Goal: Use online tool/utility: Utilize a website feature to perform a specific function

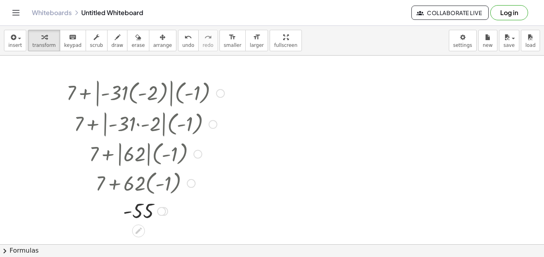
click at [112, 90] on div at bounding box center [145, 93] width 166 height 32
click at [184, 38] on icon "undo" at bounding box center [188, 38] width 8 height 10
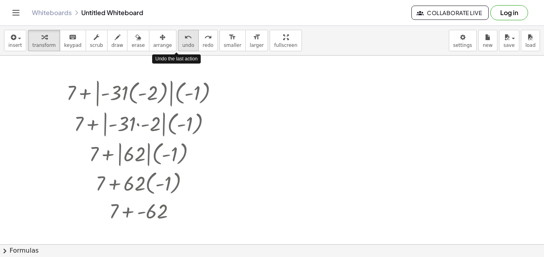
click at [184, 38] on icon "undo" at bounding box center [188, 38] width 8 height 10
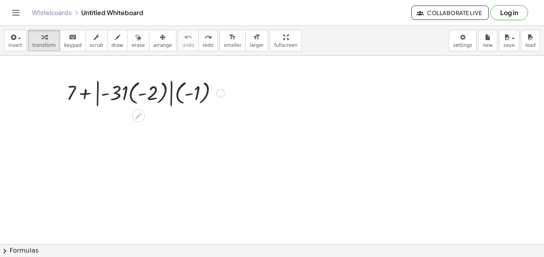
click at [134, 92] on div at bounding box center [145, 93] width 166 height 32
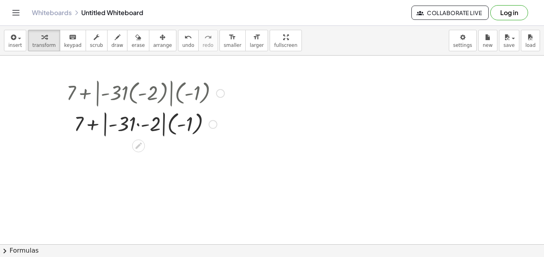
click at [137, 124] on div at bounding box center [145, 124] width 166 height 30
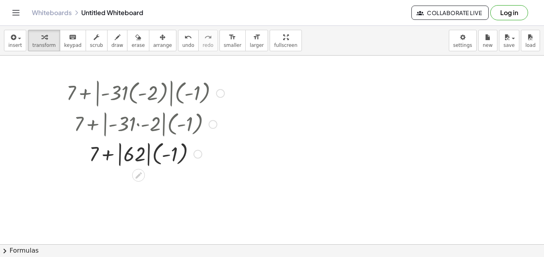
click at [138, 155] on div at bounding box center [145, 153] width 166 height 29
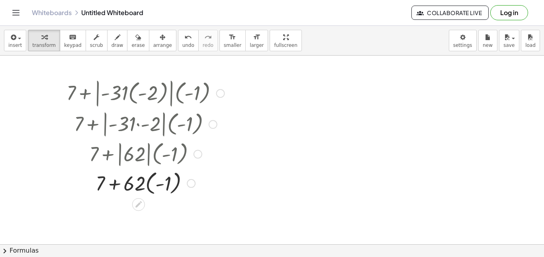
click at [147, 185] on div at bounding box center [145, 182] width 166 height 29
click at [154, 212] on div at bounding box center [145, 210] width 166 height 27
click at [144, 211] on div at bounding box center [145, 210] width 166 height 27
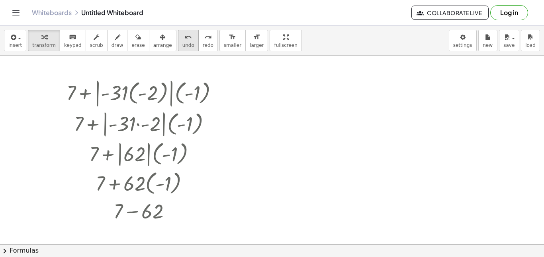
click at [184, 36] on icon "undo" at bounding box center [188, 38] width 8 height 10
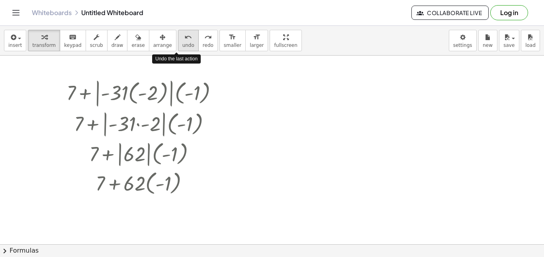
click at [184, 36] on icon "undo" at bounding box center [188, 38] width 8 height 10
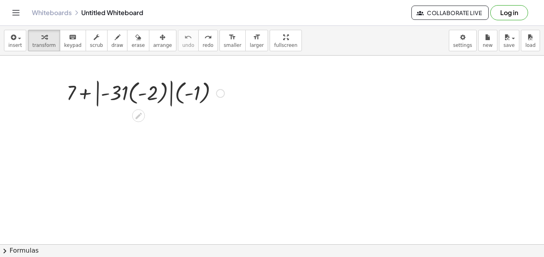
click at [171, 92] on div at bounding box center [145, 93] width 166 height 32
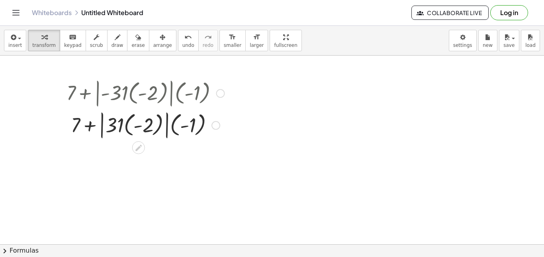
click at [168, 116] on div at bounding box center [145, 125] width 166 height 32
click at [172, 123] on div at bounding box center [145, 125] width 166 height 32
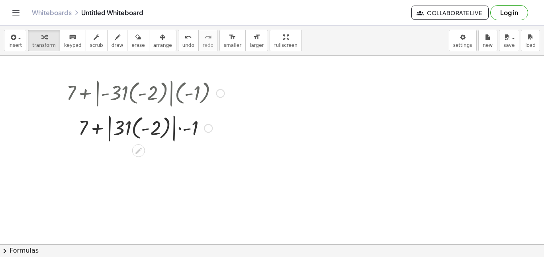
click at [174, 123] on div at bounding box center [145, 125] width 181 height 32
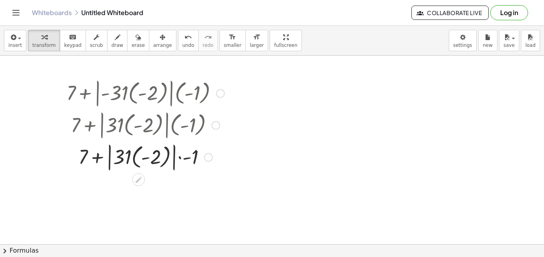
click at [174, 156] on div at bounding box center [145, 157] width 166 height 32
click at [166, 158] on div at bounding box center [145, 157] width 166 height 32
click at [172, 159] on div at bounding box center [145, 157] width 166 height 30
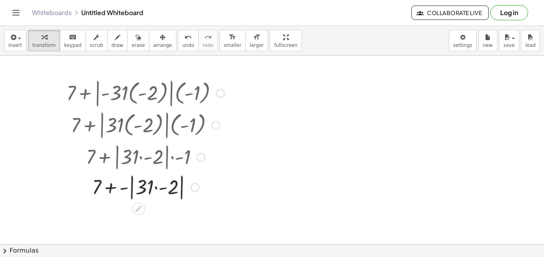
click at [168, 191] on div at bounding box center [145, 187] width 166 height 30
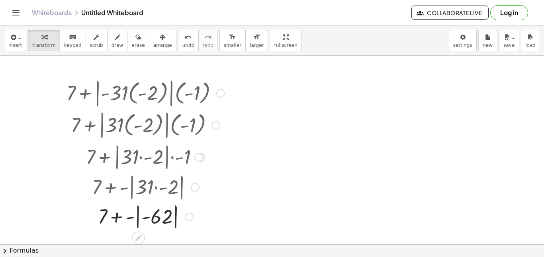
click at [150, 218] on div at bounding box center [145, 216] width 166 height 29
click at [155, 220] on div at bounding box center [145, 216] width 166 height 29
click at [151, 220] on div at bounding box center [145, 216] width 166 height 27
click at [173, 51] on div "insert select one: Math Expression Function Text Youtube Video Graphing Geometr…" at bounding box center [272, 41] width 544 height 30
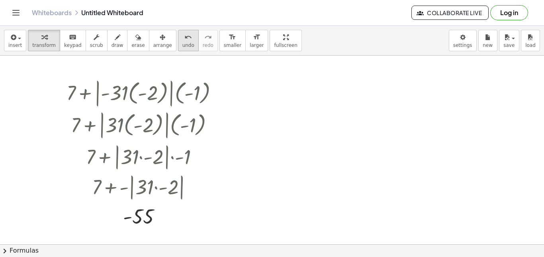
click at [182, 47] on span "undo" at bounding box center [188, 46] width 12 height 6
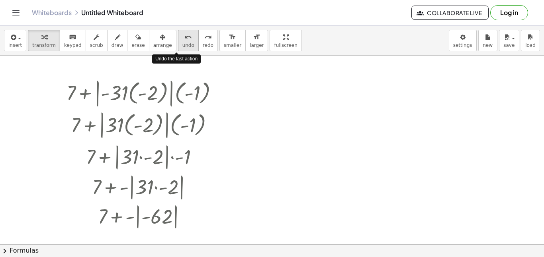
click at [182, 47] on span "undo" at bounding box center [188, 46] width 12 height 6
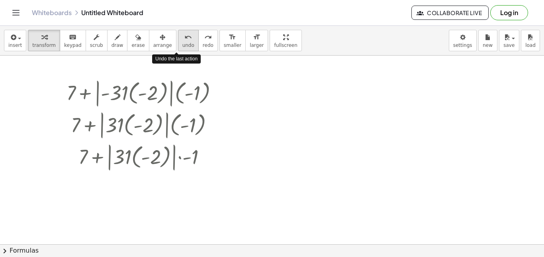
click at [182, 47] on span "undo" at bounding box center [188, 46] width 12 height 6
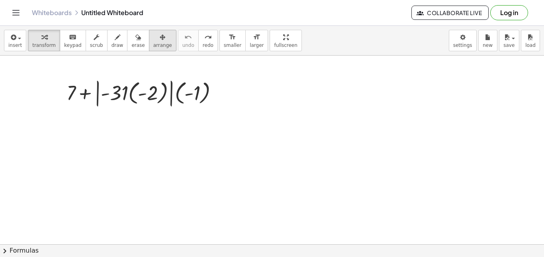
click at [153, 47] on span "arrange" at bounding box center [162, 46] width 19 height 6
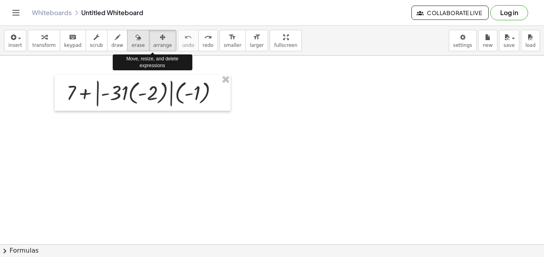
click at [131, 44] on span "erase" at bounding box center [137, 46] width 13 height 6
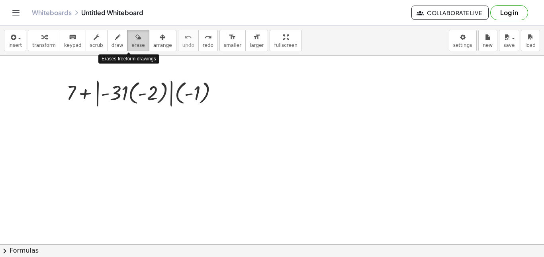
click at [131, 44] on span "erase" at bounding box center [137, 46] width 13 height 6
click at [16, 10] on icon "Toggle navigation" at bounding box center [16, 12] width 7 height 5
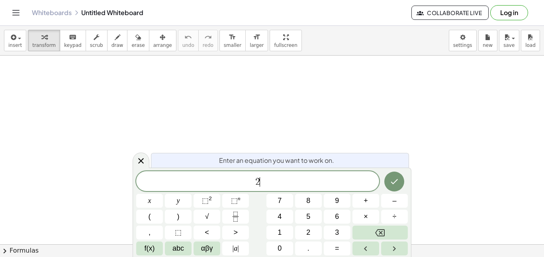
scroll to position [1, 0]
click at [401, 216] on button "÷" at bounding box center [394, 217] width 27 height 14
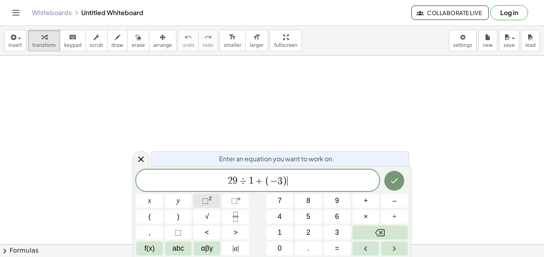
click at [208, 207] on button "⬚ 2" at bounding box center [206, 201] width 27 height 14
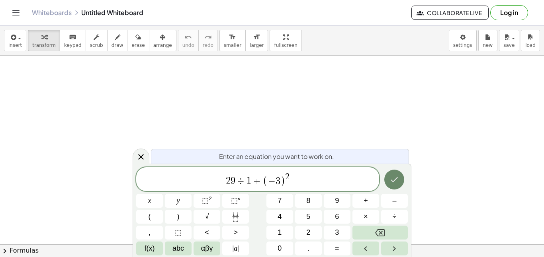
click at [397, 176] on icon "Done" at bounding box center [394, 180] width 10 height 10
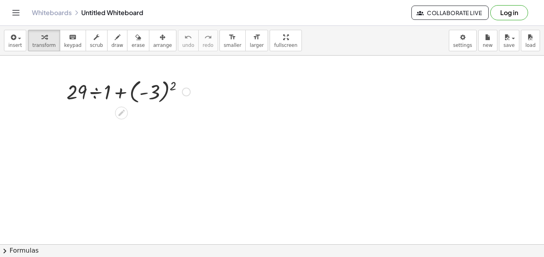
click at [145, 92] on div at bounding box center [128, 91] width 132 height 29
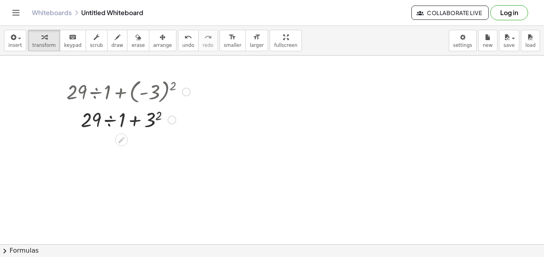
click at [149, 121] on div at bounding box center [128, 119] width 132 height 27
click at [117, 146] on div at bounding box center [128, 146] width 132 height 27
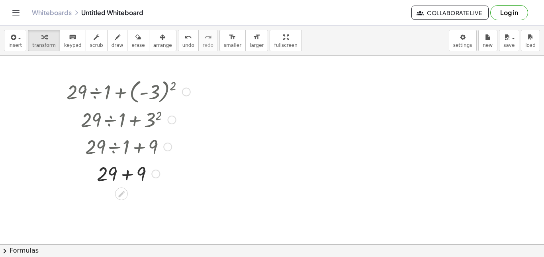
click at [127, 173] on div at bounding box center [128, 173] width 132 height 27
click at [42, 43] on span "transform" at bounding box center [43, 46] width 23 height 6
click at [72, 43] on span "keypad" at bounding box center [73, 46] width 18 height 6
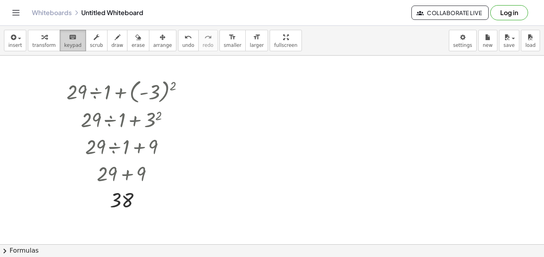
click at [64, 43] on span "keypad" at bounding box center [73, 46] width 18 height 6
click at [485, 46] on span "new" at bounding box center [487, 46] width 10 height 6
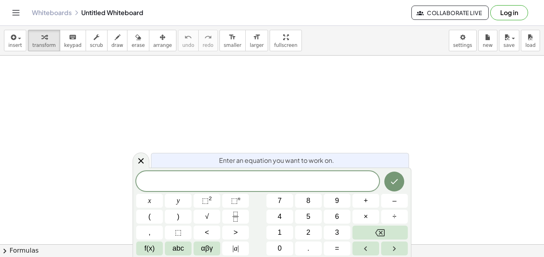
scroll to position [0, 0]
click at [238, 211] on button "Fraction" at bounding box center [235, 217] width 27 height 14
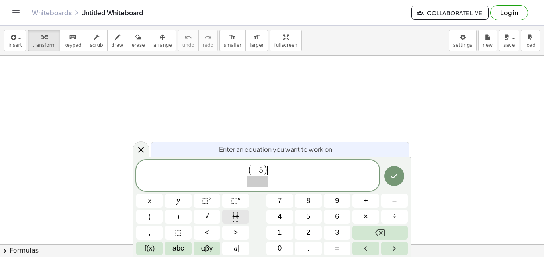
click at [205, 202] on span "⬚" at bounding box center [205, 201] width 7 height 8
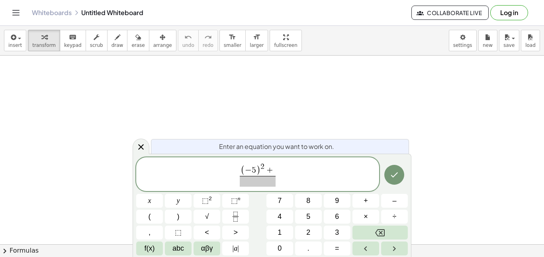
click at [239, 253] on button "| a |" at bounding box center [235, 249] width 27 height 14
click at [238, 248] on span "|" at bounding box center [238, 249] width 2 height 8
click at [285, 187] on span at bounding box center [257, 181] width 109 height 11
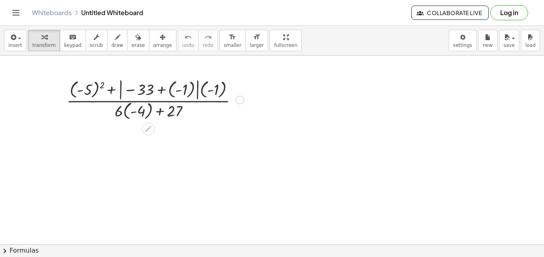
click at [89, 91] on div at bounding box center [154, 99] width 185 height 45
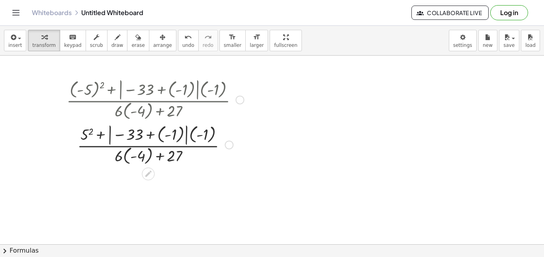
click at [157, 132] on div at bounding box center [154, 144] width 185 height 45
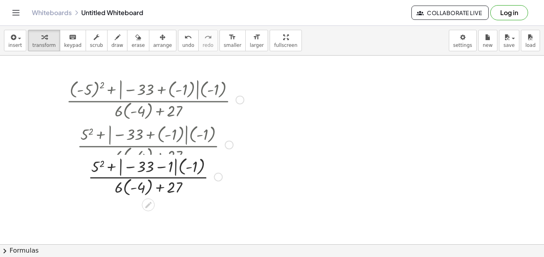
click at [142, 137] on div at bounding box center [155, 144] width 207 height 45
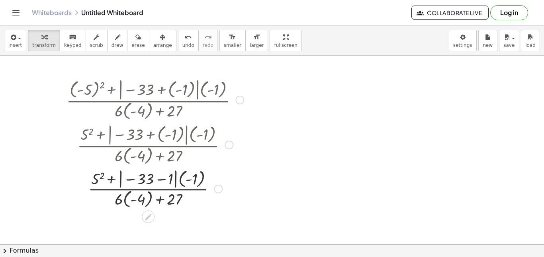
click at [149, 182] on div at bounding box center [154, 188] width 185 height 43
click at [159, 179] on div at bounding box center [154, 188] width 185 height 43
click at [148, 179] on div at bounding box center [154, 188] width 185 height 43
click at [123, 179] on div at bounding box center [154, 188] width 185 height 43
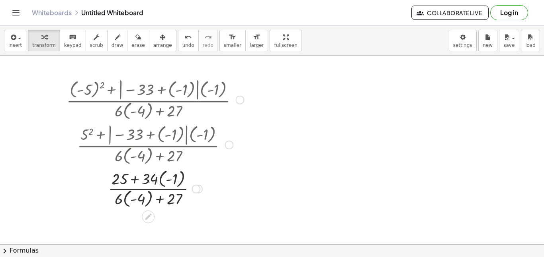
click at [127, 199] on div at bounding box center [154, 188] width 185 height 43
click at [128, 199] on div at bounding box center [154, 188] width 185 height 41
click at [134, 202] on div at bounding box center [154, 188] width 185 height 41
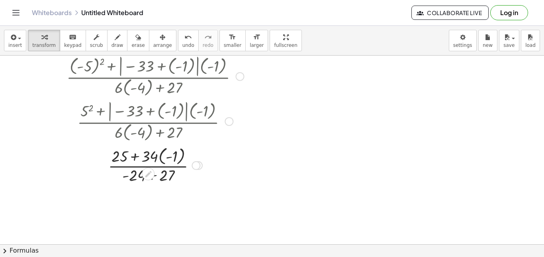
scroll to position [22, 0]
click at [160, 157] on div at bounding box center [154, 166] width 185 height 41
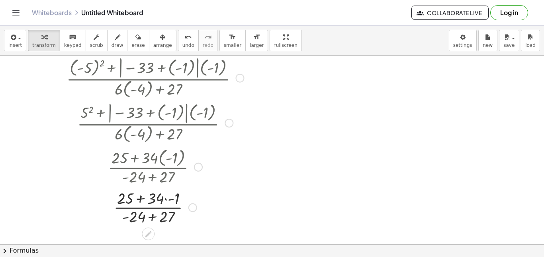
click at [167, 198] on div at bounding box center [154, 207] width 185 height 40
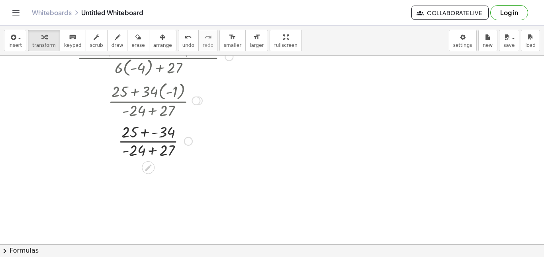
scroll to position [89, 0]
click at [145, 132] on div at bounding box center [154, 140] width 185 height 40
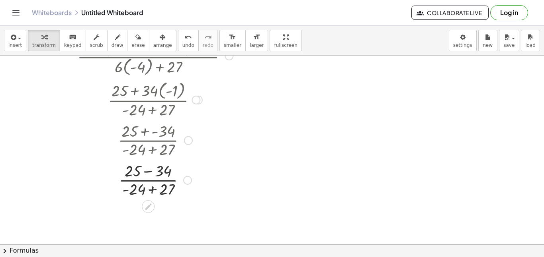
click at [150, 172] on div at bounding box center [154, 180] width 185 height 40
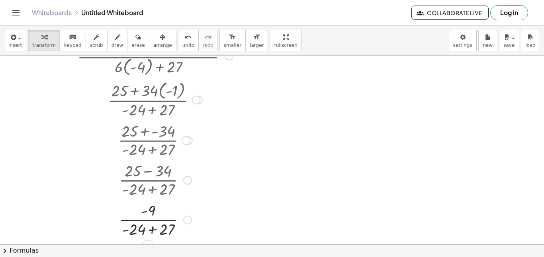
click at [151, 234] on div at bounding box center [154, 220] width 185 height 40
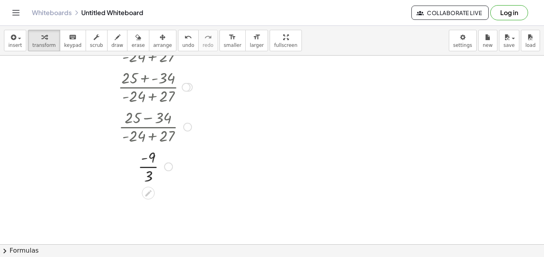
scroll to position [142, 0]
click at [150, 168] on div at bounding box center [154, 167] width 185 height 40
click at [490, 43] on span "new" at bounding box center [487, 46] width 10 height 6
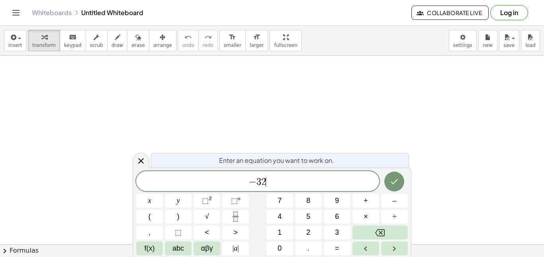
scroll to position [2, 0]
click at [238, 248] on span "|" at bounding box center [238, 249] width 2 height 8
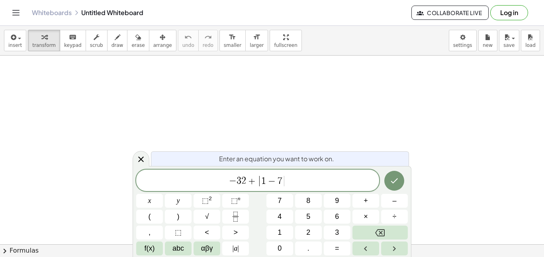
click at [207, 200] on span "⬚" at bounding box center [205, 201] width 7 height 8
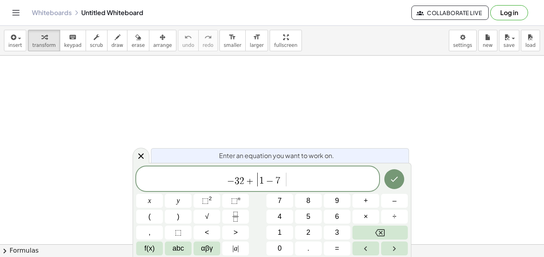
click at [238, 251] on span "|" at bounding box center [238, 249] width 2 height 8
click at [207, 201] on span "⬚" at bounding box center [205, 201] width 7 height 8
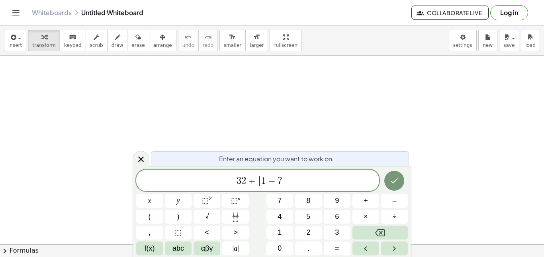
click at [235, 251] on span "| a |" at bounding box center [235, 249] width 6 height 11
click at [206, 207] on button "⬚ 2" at bounding box center [206, 201] width 27 height 14
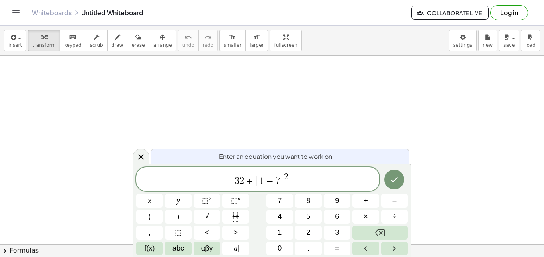
click at [239, 199] on sup "n" at bounding box center [239, 199] width 3 height 6
click at [235, 217] on rect "Fraction" at bounding box center [235, 217] width 6 height 0
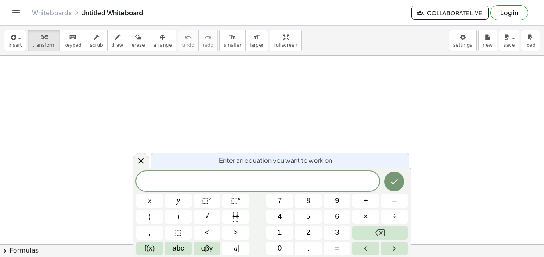
click at [235, 220] on icon "Fraction" at bounding box center [235, 217] width 10 height 10
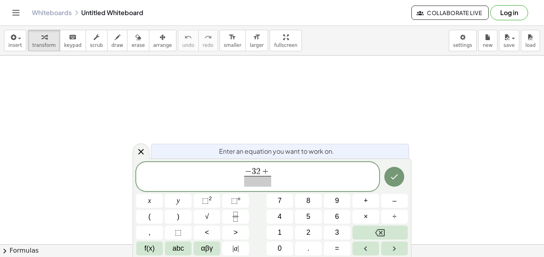
click at [237, 250] on span "| a |" at bounding box center [235, 249] width 6 height 11
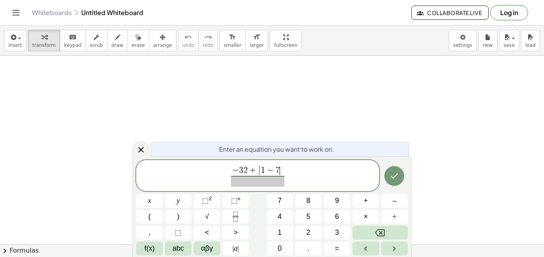
click at [237, 254] on span "| a |" at bounding box center [235, 249] width 6 height 11
click at [209, 205] on span "⬚ 2" at bounding box center [207, 201] width 10 height 11
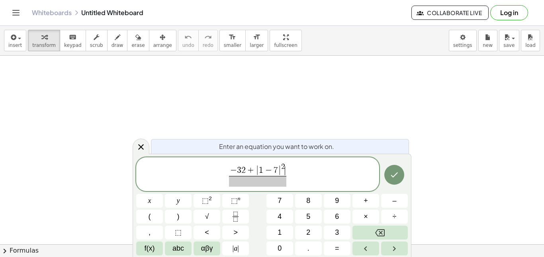
click at [262, 182] on span at bounding box center [257, 181] width 57 height 11
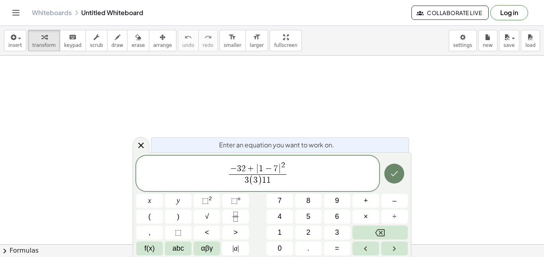
click at [395, 173] on icon "Done" at bounding box center [394, 174] width 7 height 5
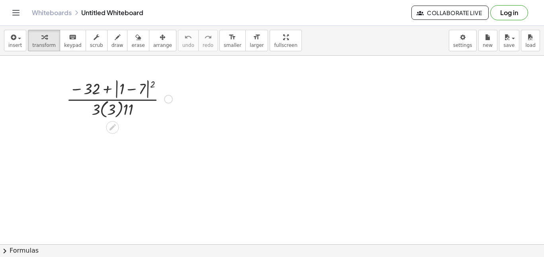
click at [133, 85] on div at bounding box center [119, 99] width 114 height 44
click at [136, 91] on div at bounding box center [119, 99] width 114 height 44
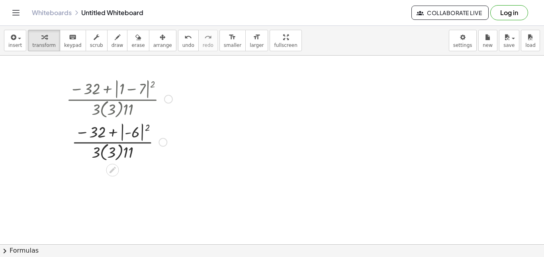
click at [138, 134] on div at bounding box center [119, 141] width 114 height 43
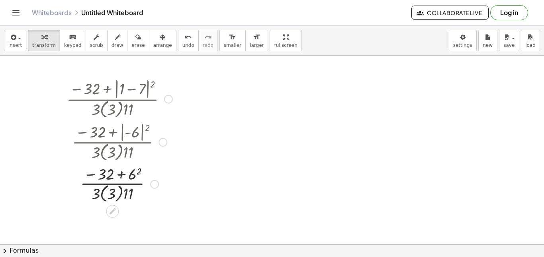
click at [133, 171] on div at bounding box center [119, 183] width 114 height 41
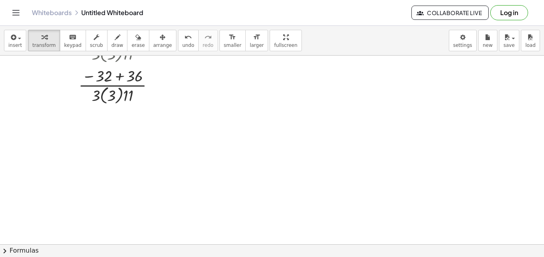
scroll to position [143, 0]
click at [100, 92] on div at bounding box center [119, 82] width 114 height 41
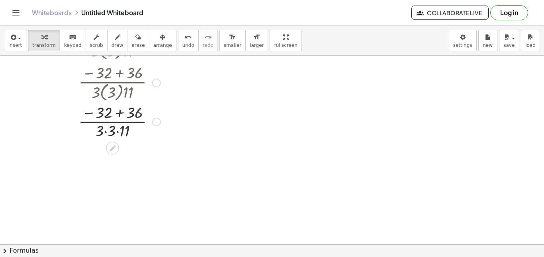
click at [106, 94] on div at bounding box center [119, 82] width 114 height 41
click at [106, 134] on div at bounding box center [119, 123] width 114 height 40
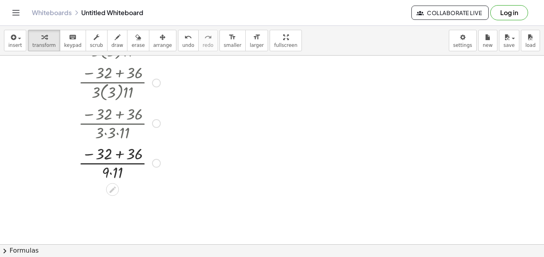
click at [112, 172] on div at bounding box center [119, 163] width 114 height 40
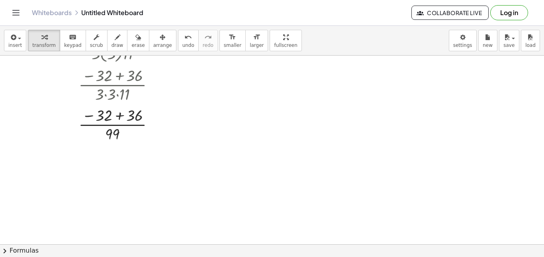
scroll to position [184, 0]
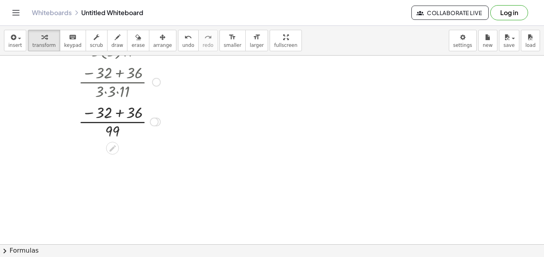
click at [115, 113] on div at bounding box center [119, 121] width 114 height 40
click at [115, 159] on div at bounding box center [119, 161] width 114 height 40
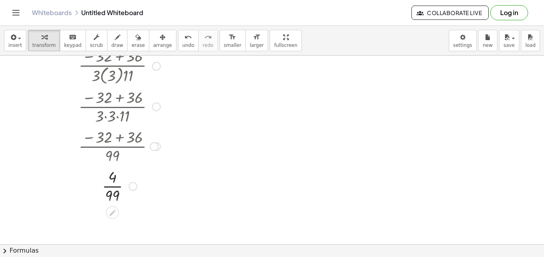
scroll to position [161, 0]
